Goal: Information Seeking & Learning: Learn about a topic

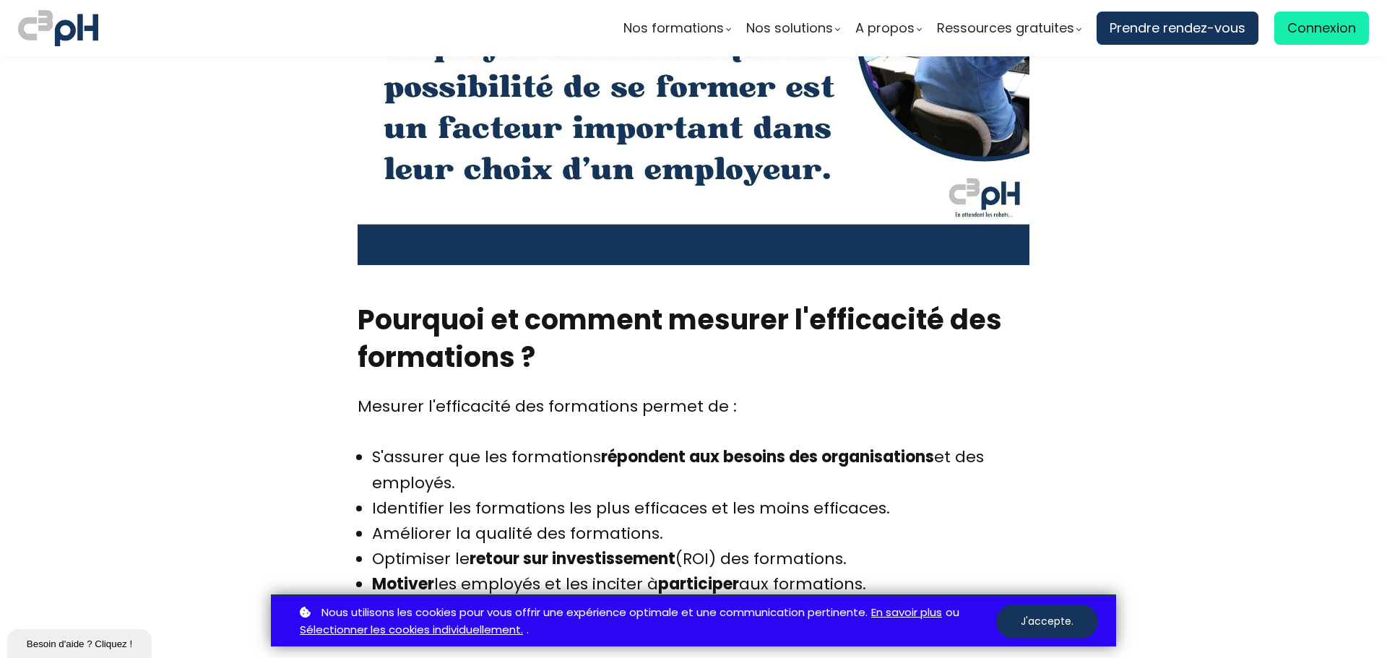
scroll to position [3105, 0]
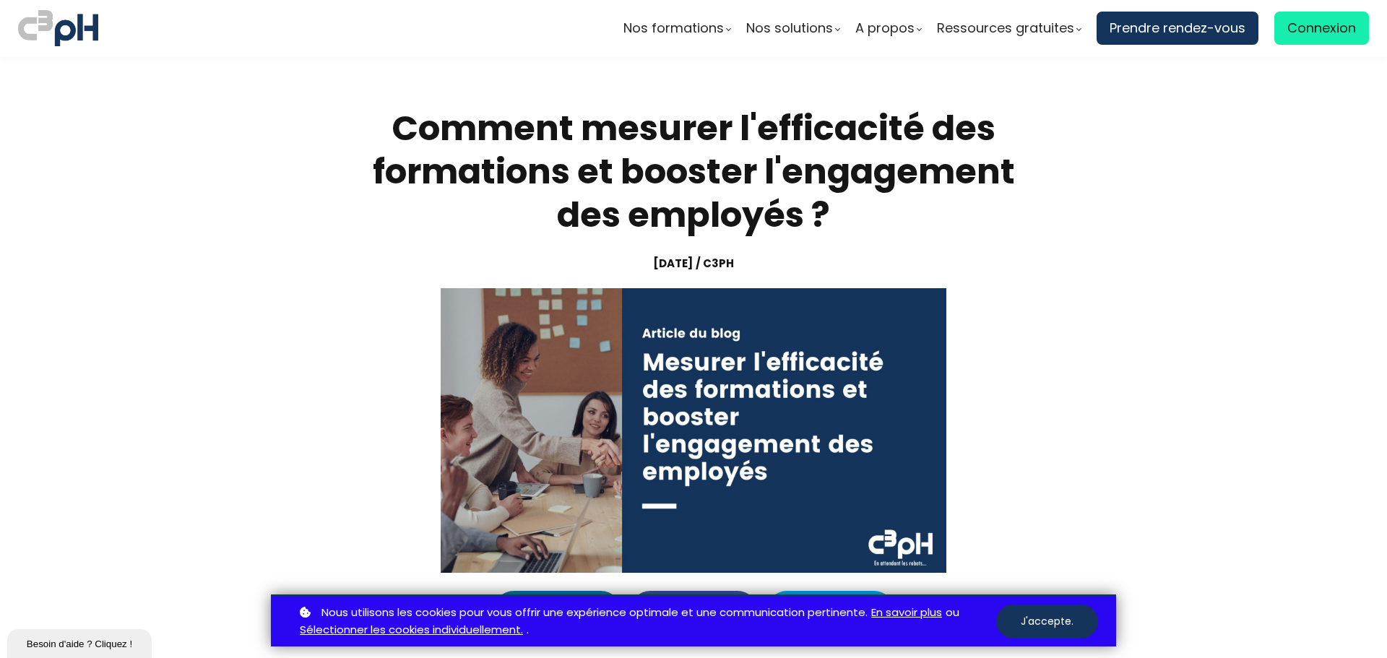
scroll to position [3105, 0]
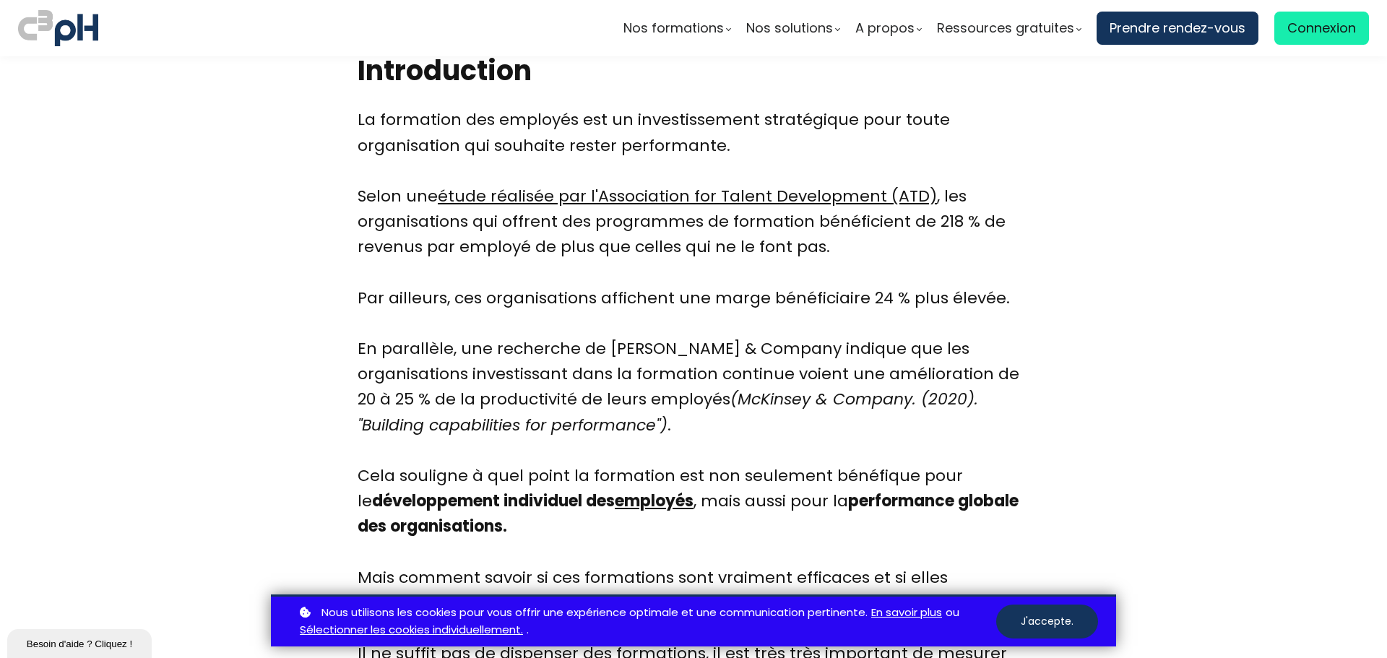
click at [638, 193] on link "étude réalisée par l'Association for Talent Development (ATD)" at bounding box center [687, 196] width 499 height 22
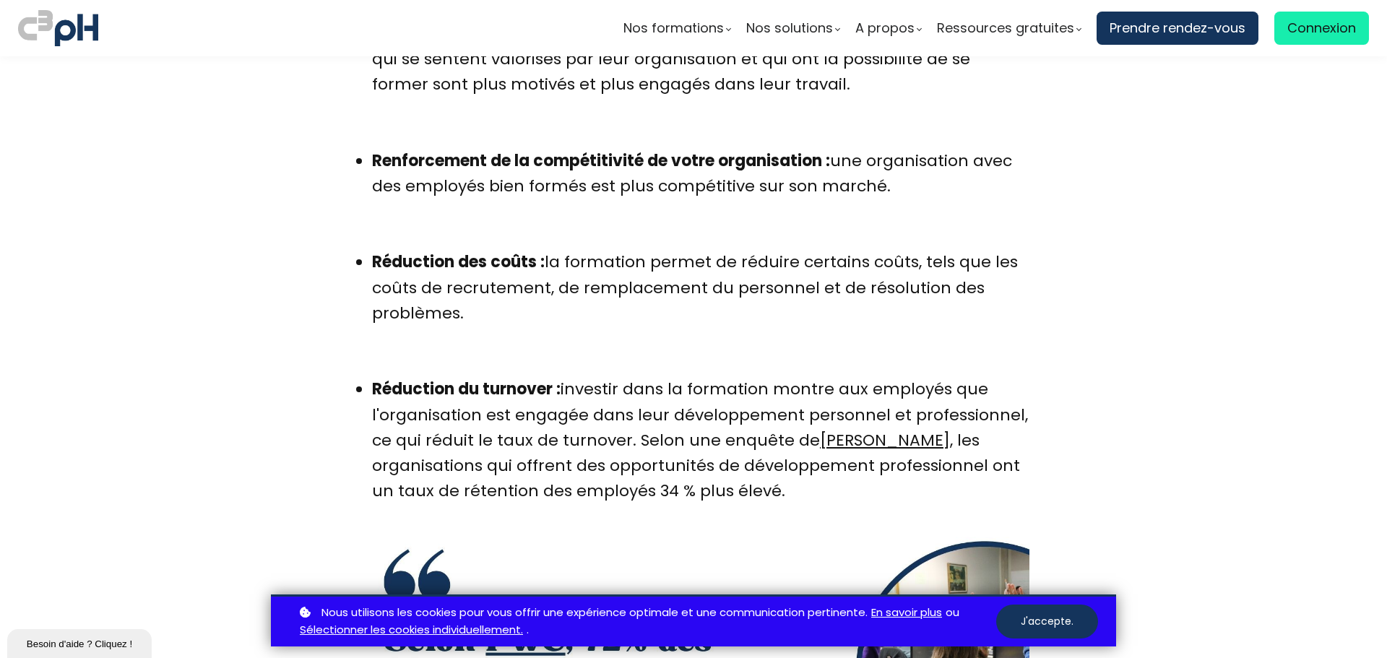
scroll to position [2239, 0]
